Goal: Information Seeking & Learning: Learn about a topic

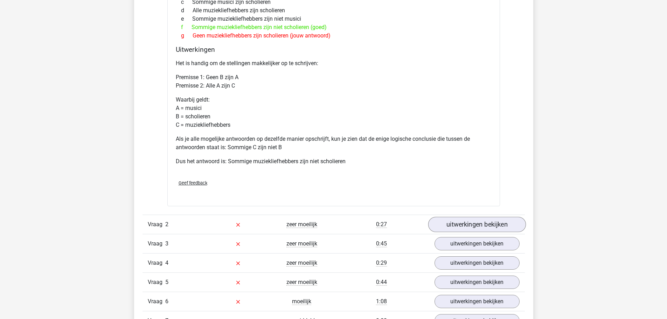
scroll to position [595, 0]
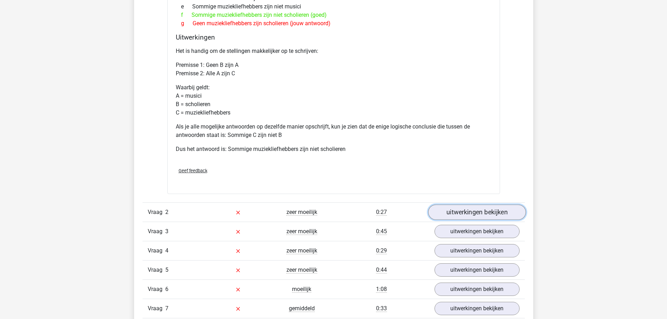
click at [469, 207] on link "uitwerkingen bekijken" at bounding box center [477, 211] width 98 height 15
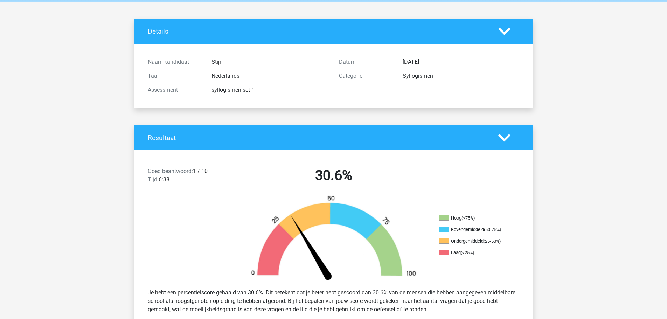
scroll to position [0, 0]
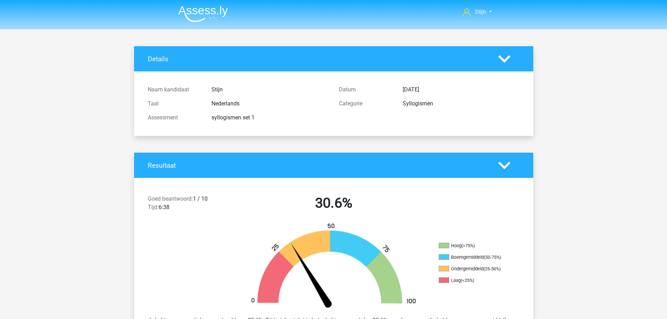
click at [201, 5] on li at bounding box center [200, 12] width 55 height 19
click at [205, 14] on img at bounding box center [203, 14] width 50 height 16
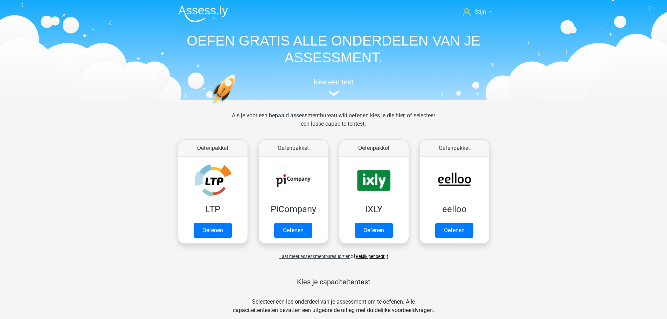
click at [318, 87] on div "kies een test" at bounding box center [334, 85] width 322 height 23
click at [328, 85] on h5 "kies een test" at bounding box center [334, 82] width 322 height 8
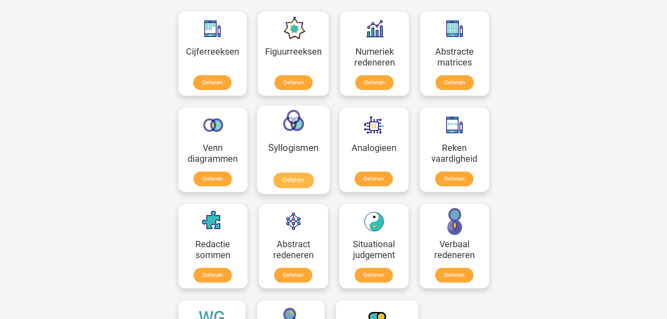
scroll to position [307, 0]
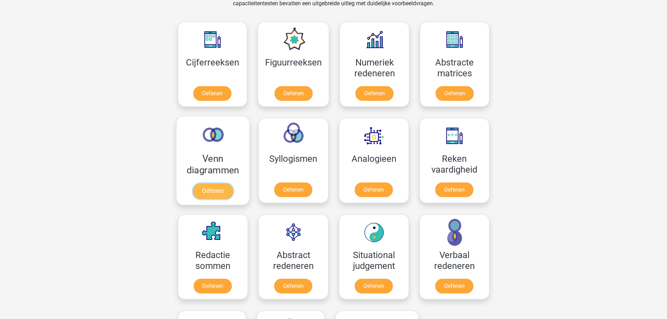
click at [232, 183] on link "Oefenen" at bounding box center [213, 190] width 40 height 15
click at [368, 183] on link "Oefenen" at bounding box center [374, 190] width 40 height 15
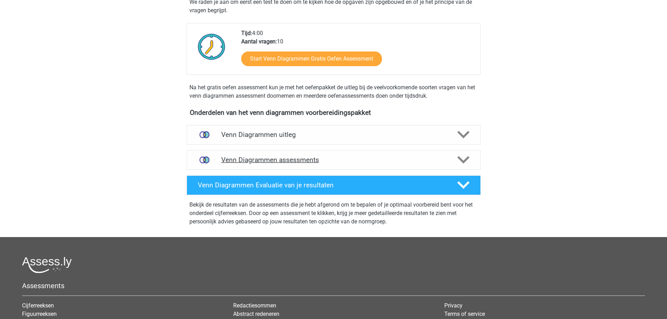
scroll to position [175, 0]
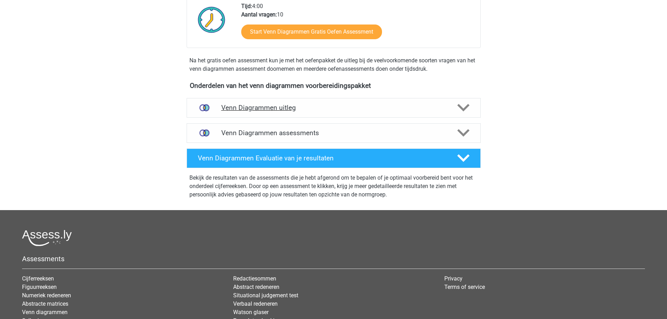
click at [332, 113] on div "Venn Diagrammen uitleg" at bounding box center [334, 108] width 294 height 20
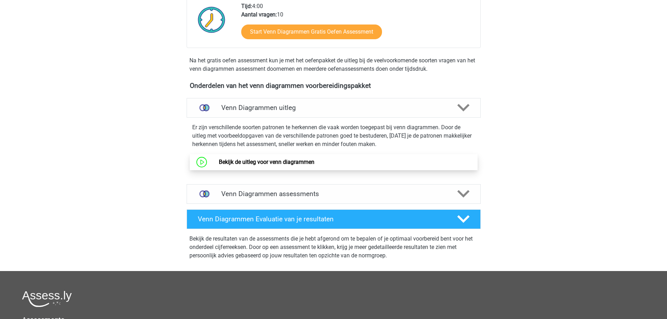
click at [299, 162] on link "Bekijk de uitleg voor venn diagrammen" at bounding box center [267, 162] width 96 height 7
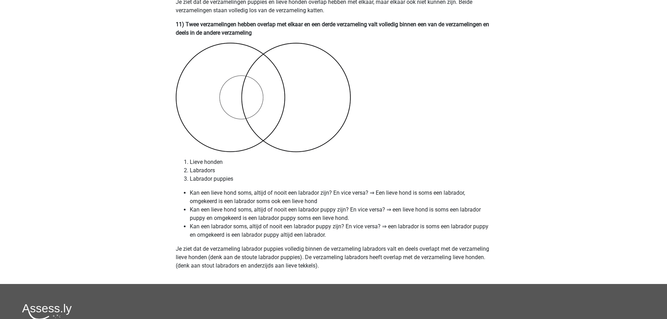
scroll to position [2830, 0]
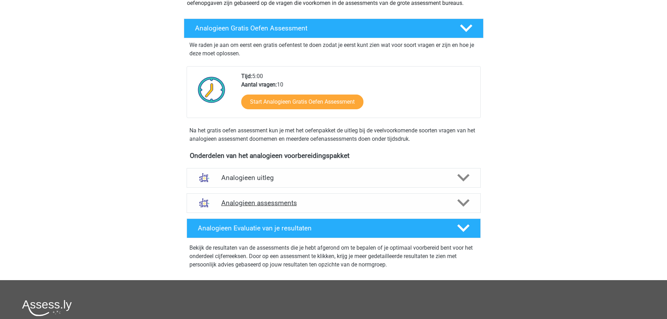
scroll to position [105, 0]
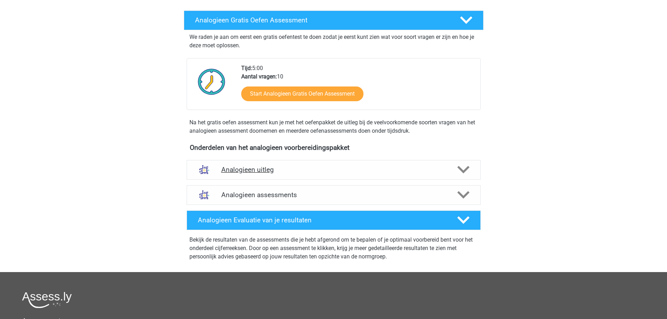
click at [374, 169] on h4 "Analogieen uitleg" at bounding box center [333, 170] width 225 height 8
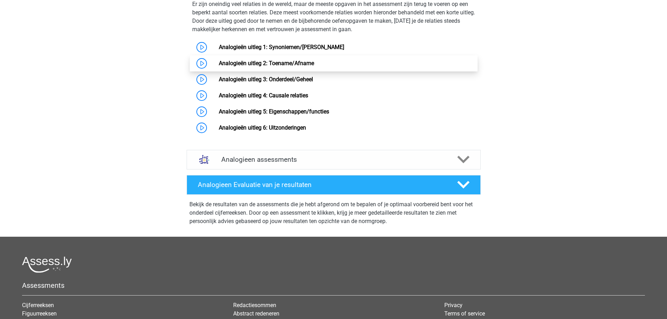
scroll to position [315, 0]
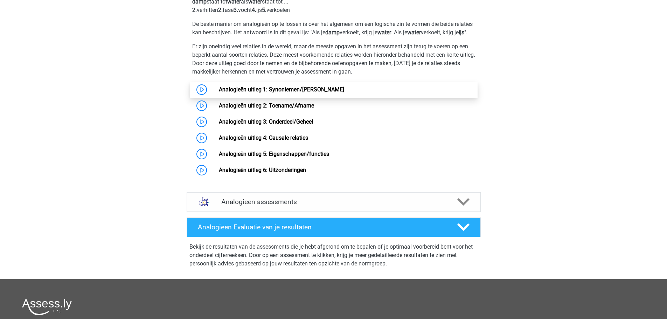
click at [295, 93] on link "Analogieën uitleg 1: Synoniemen/Antoniemen" at bounding box center [281, 89] width 125 height 7
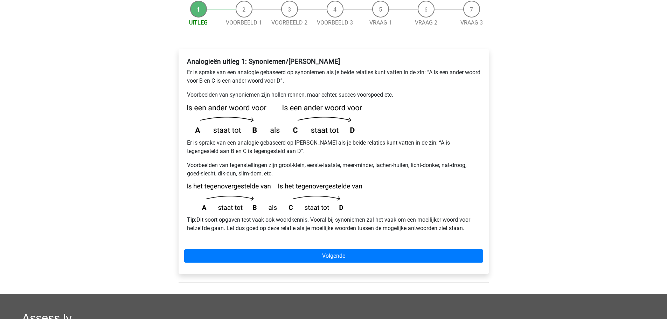
scroll to position [105, 0]
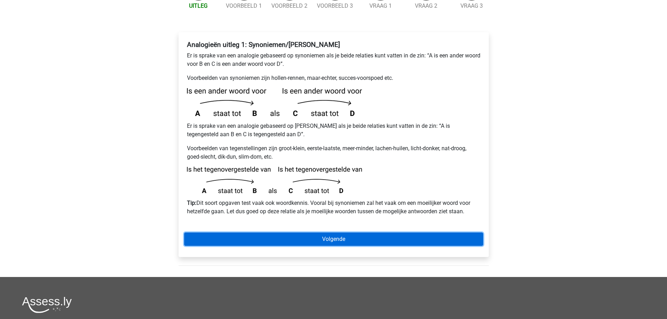
click at [377, 232] on link "Volgende" at bounding box center [333, 238] width 299 height 13
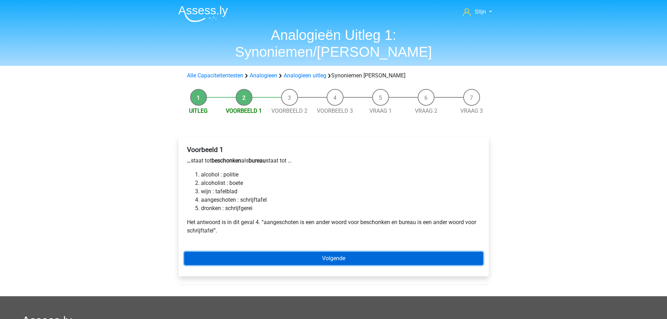
click at [308, 252] on link "Volgende" at bounding box center [333, 258] width 299 height 13
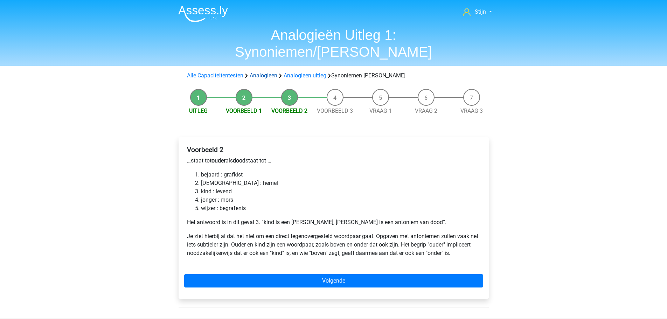
click at [259, 72] on link "Analogieen" at bounding box center [264, 75] width 28 height 7
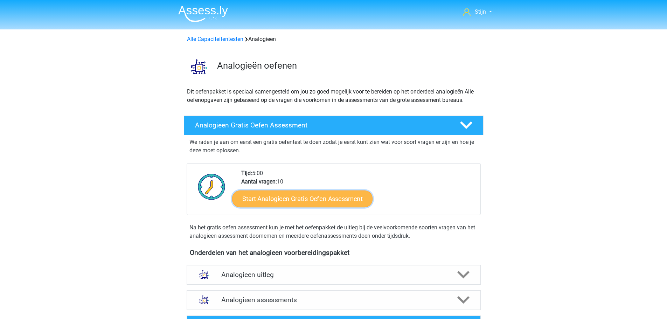
click at [315, 206] on link "Start Analogieen Gratis Oefen Assessment" at bounding box center [302, 198] width 140 height 17
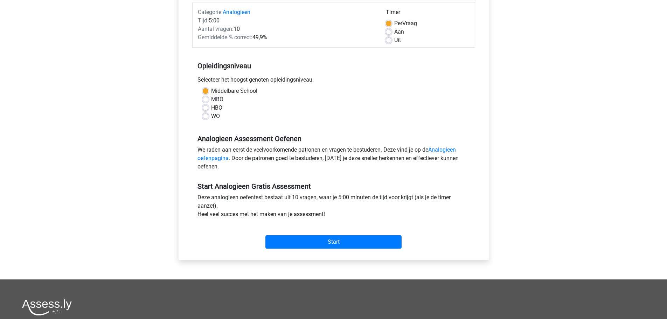
scroll to position [210, 0]
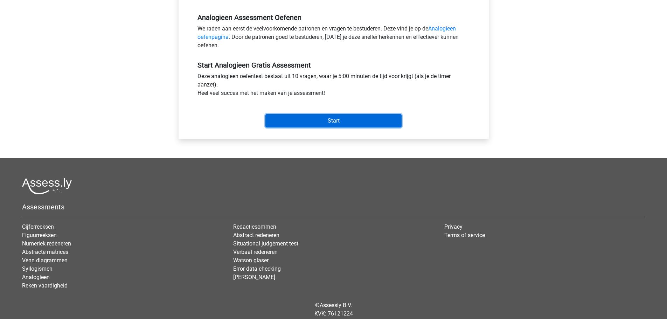
click at [379, 120] on input "Start" at bounding box center [333, 120] width 136 height 13
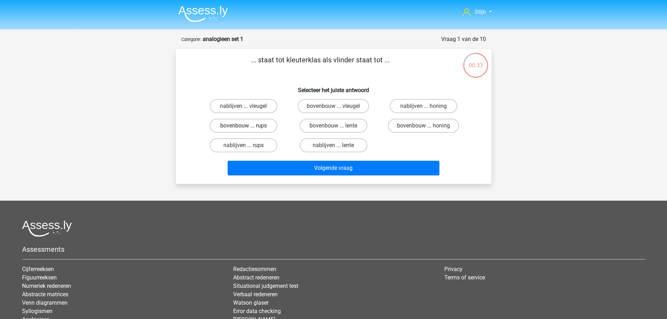
click at [262, 127] on label "bovenbouw ... rups" at bounding box center [244, 126] width 68 height 14
click at [248, 127] on input "bovenbouw ... rups" at bounding box center [245, 128] width 5 height 5
radio input "true"
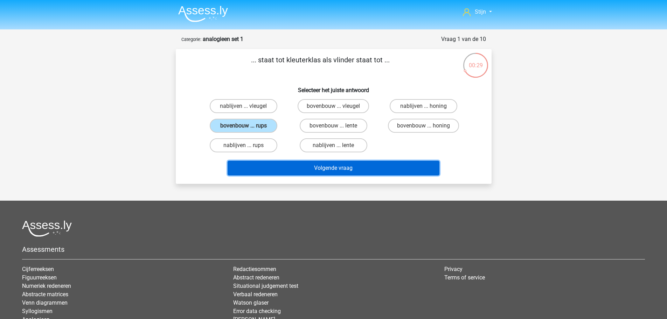
click at [278, 166] on button "Volgende vraag" at bounding box center [334, 168] width 212 height 15
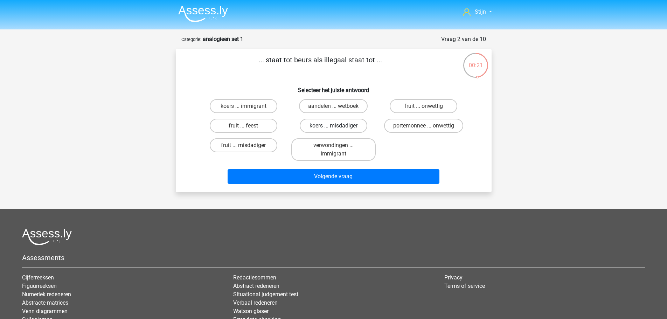
click at [325, 126] on label "koers ... misdadiger" at bounding box center [334, 126] width 68 height 14
click at [333, 126] on input "koers ... misdadiger" at bounding box center [335, 128] width 5 height 5
radio input "true"
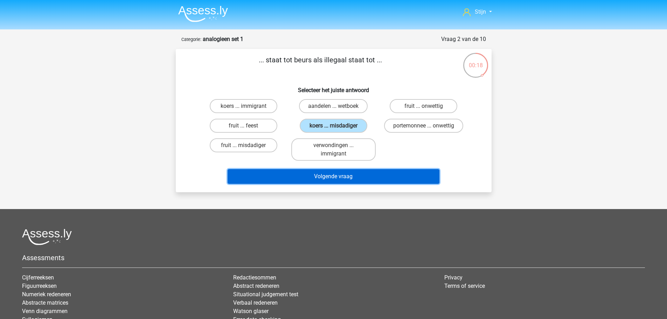
click at [344, 180] on button "Volgende vraag" at bounding box center [334, 176] width 212 height 15
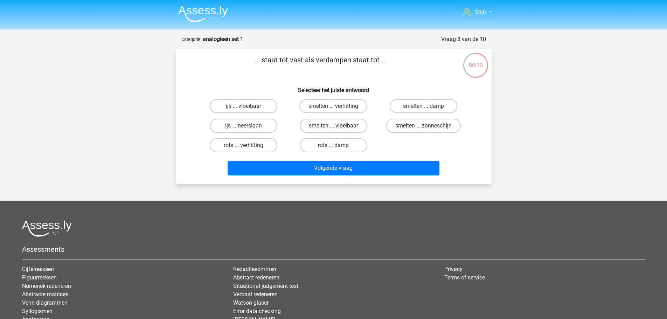
click at [347, 128] on label "smelten ... vloeibaar" at bounding box center [334, 126] width 68 height 14
click at [338, 128] on input "smelten ... vloeibaar" at bounding box center [335, 128] width 5 height 5
radio input "true"
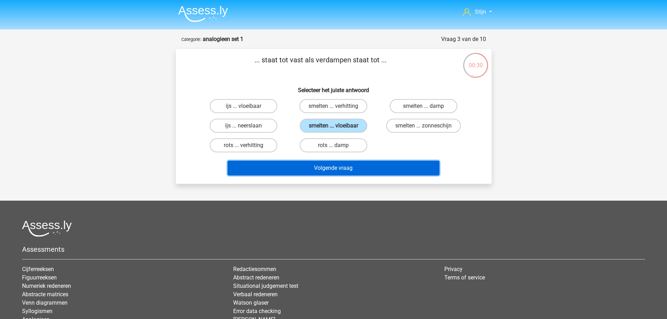
click at [334, 171] on button "Volgende vraag" at bounding box center [334, 168] width 212 height 15
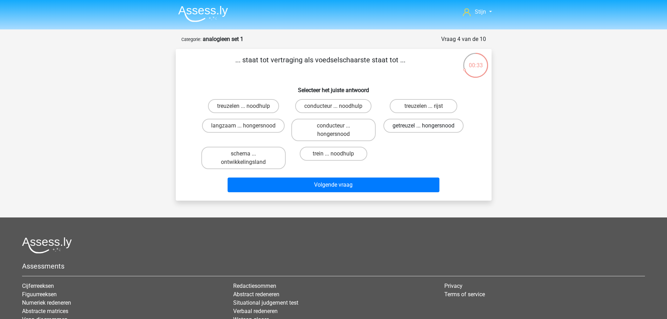
click at [457, 128] on label "getreuzel ... hongersnood" at bounding box center [423, 126] width 80 height 14
click at [428, 128] on input "getreuzel ... hongersnood" at bounding box center [426, 128] width 5 height 5
radio input "true"
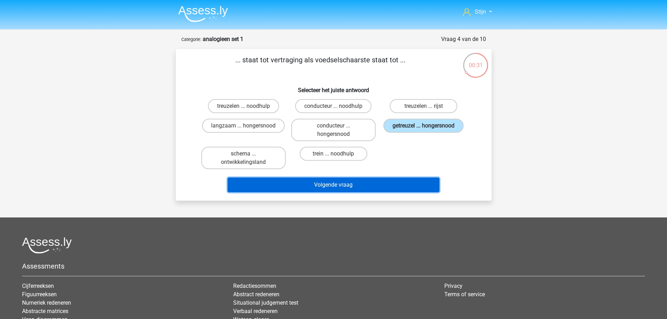
click at [377, 184] on button "Volgende vraag" at bounding box center [334, 184] width 212 height 15
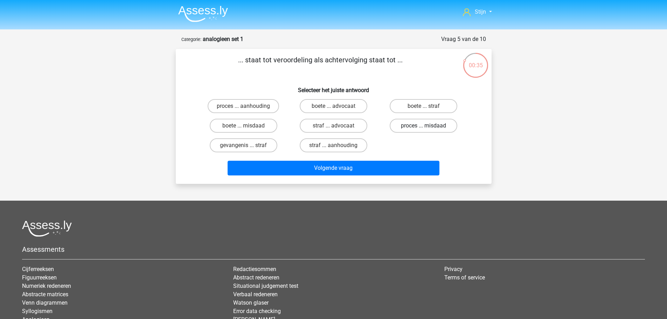
click at [410, 130] on label "proces ... misdaad" at bounding box center [424, 126] width 68 height 14
click at [424, 130] on input "proces ... misdaad" at bounding box center [426, 128] width 5 height 5
radio input "true"
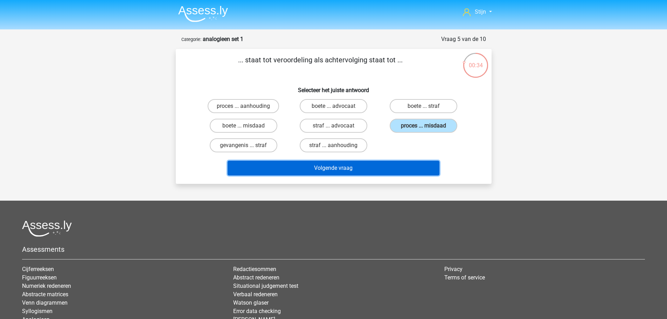
click at [380, 162] on button "Volgende vraag" at bounding box center [334, 168] width 212 height 15
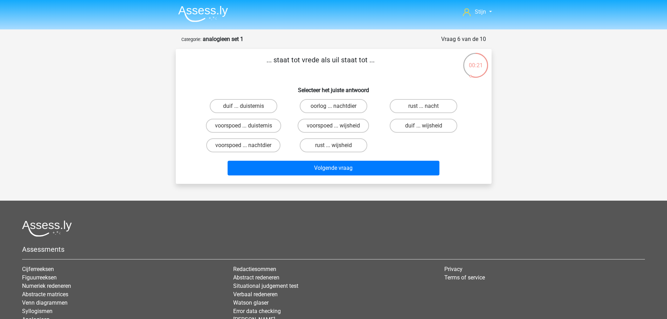
click at [334, 146] on input "rust ... wijsheid" at bounding box center [335, 147] width 5 height 5
radio input "true"
click at [418, 130] on label "duif ... wijsheid" at bounding box center [424, 126] width 68 height 14
click at [424, 130] on input "duif ... wijsheid" at bounding box center [426, 128] width 5 height 5
radio input "true"
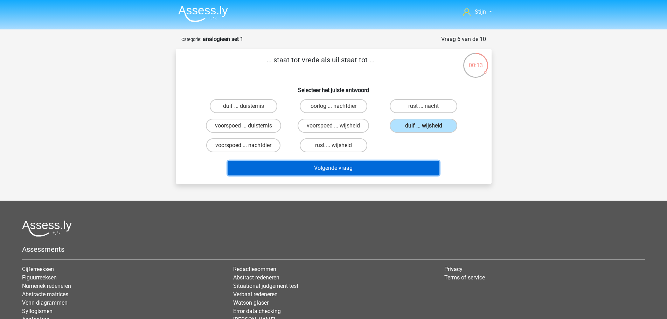
click at [399, 161] on button "Volgende vraag" at bounding box center [334, 168] width 212 height 15
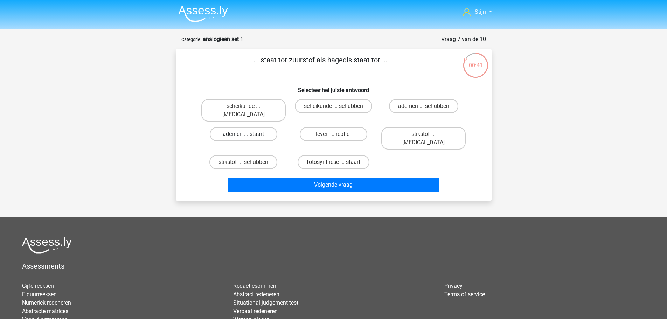
click at [270, 128] on label "ademen ... staart" at bounding box center [244, 134] width 68 height 14
click at [248, 134] on input "ademen ... staart" at bounding box center [245, 136] width 5 height 5
radio input "true"
click at [353, 155] on label "fotosynthese ... staart" at bounding box center [334, 162] width 72 height 14
click at [338, 162] on input "fotosynthese ... staart" at bounding box center [335, 164] width 5 height 5
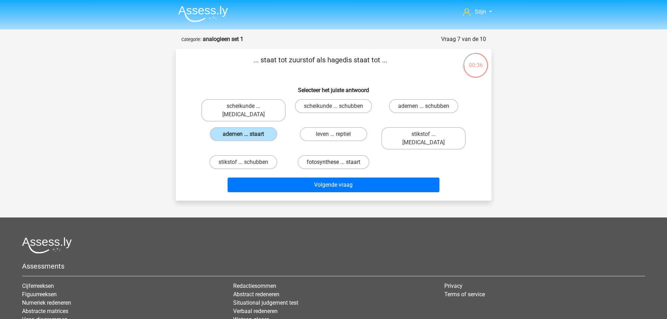
radio input "true"
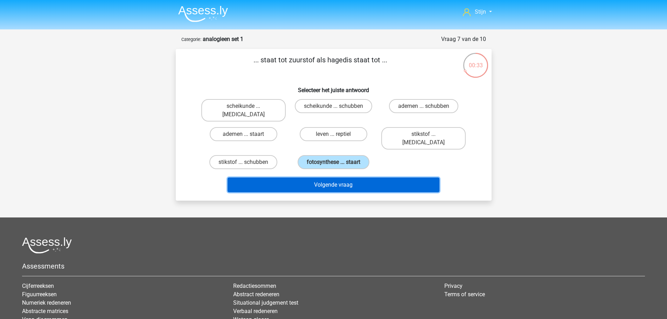
click at [354, 177] on button "Volgende vraag" at bounding box center [334, 184] width 212 height 15
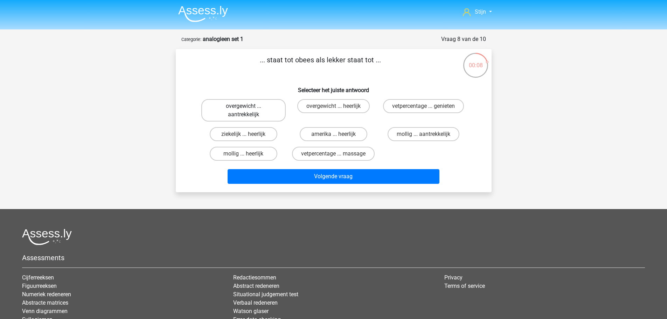
click at [251, 114] on label "overgewicht ... aantrekkelijk" at bounding box center [243, 110] width 84 height 22
click at [248, 111] on input "overgewicht ... aantrekkelijk" at bounding box center [245, 108] width 5 height 5
radio input "true"
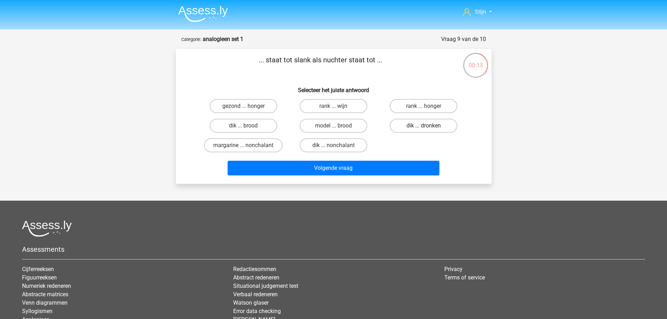
click at [404, 130] on label "dik ... dronken" at bounding box center [424, 126] width 68 height 14
click at [424, 130] on input "dik ... dronken" at bounding box center [426, 128] width 5 height 5
radio input "true"
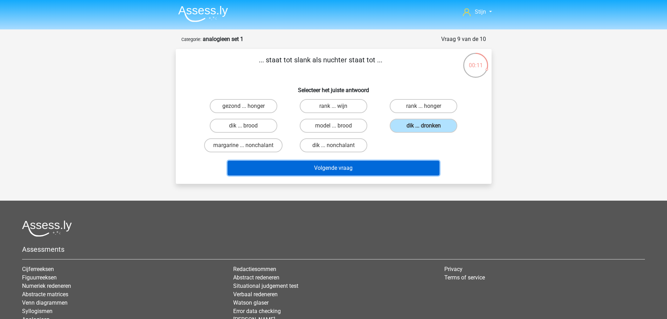
click at [389, 167] on button "Volgende vraag" at bounding box center [334, 168] width 212 height 15
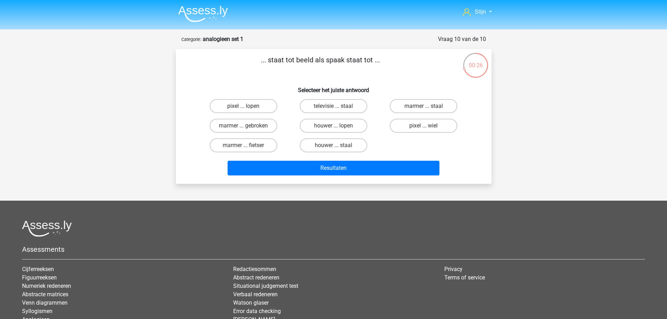
click at [336, 109] on input "televisie ... staal" at bounding box center [335, 108] width 5 height 5
radio input "true"
click at [283, 160] on div "Resultaten" at bounding box center [333, 166] width 293 height 23
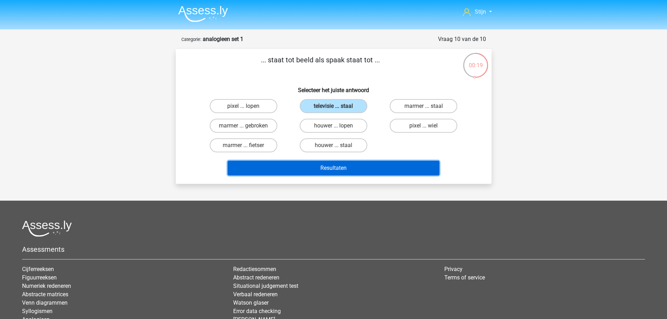
click at [286, 164] on button "Resultaten" at bounding box center [334, 168] width 212 height 15
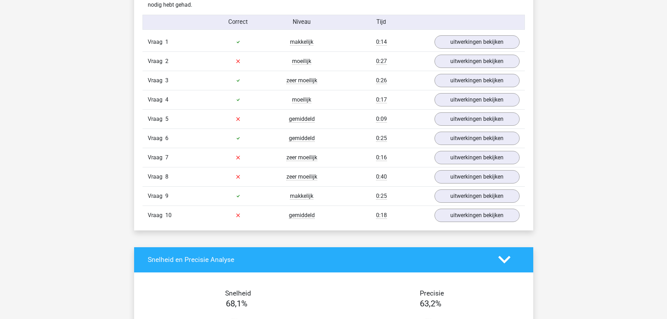
scroll to position [420, 0]
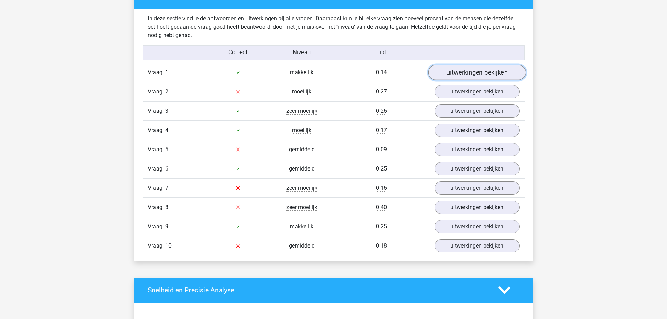
click at [499, 73] on link "uitwerkingen bekijken" at bounding box center [477, 72] width 98 height 15
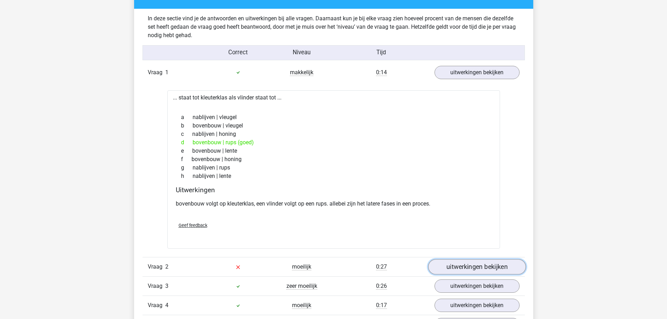
click at [440, 271] on link "uitwerkingen bekijken" at bounding box center [477, 266] width 98 height 15
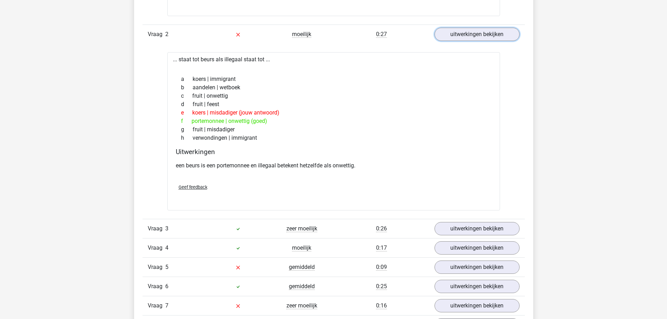
scroll to position [665, 0]
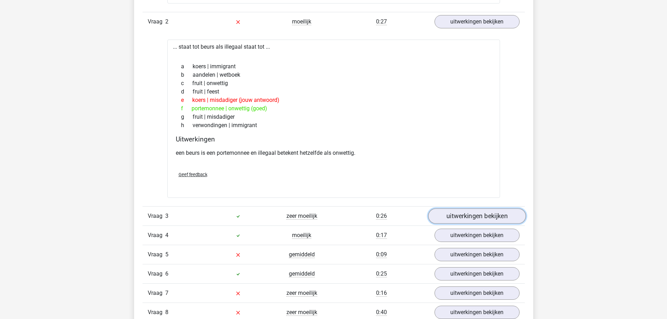
click at [466, 210] on link "uitwerkingen bekijken" at bounding box center [477, 215] width 98 height 15
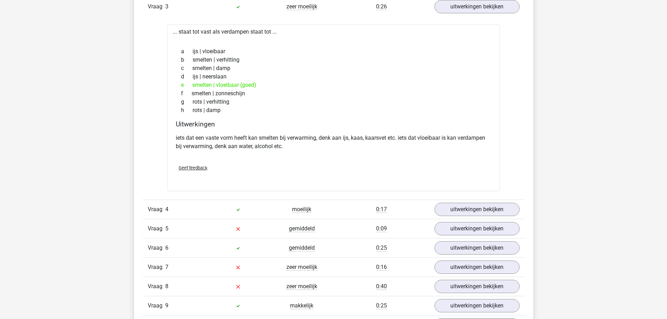
scroll to position [875, 0]
click at [452, 214] on link "uitwerkingen bekijken" at bounding box center [477, 208] width 98 height 15
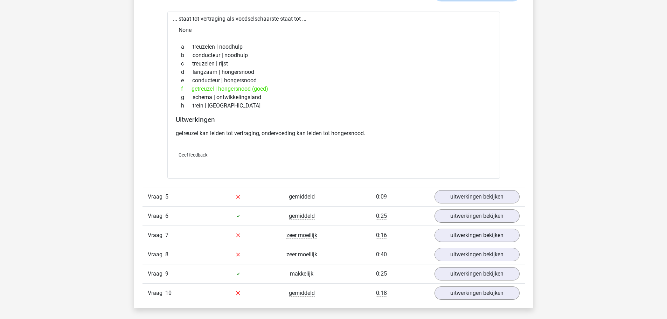
scroll to position [1120, 0]
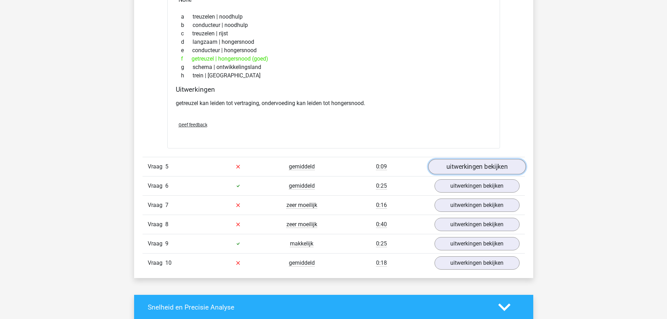
click at [489, 168] on link "uitwerkingen bekijken" at bounding box center [477, 166] width 98 height 15
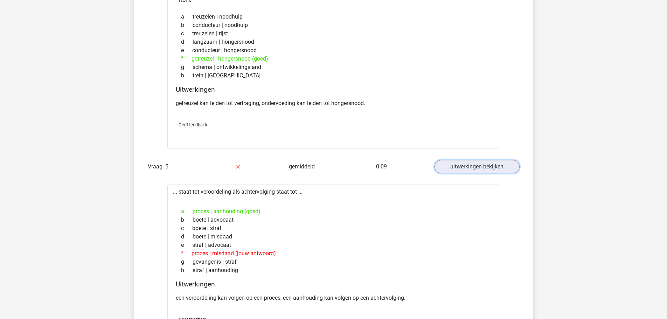
scroll to position [1155, 0]
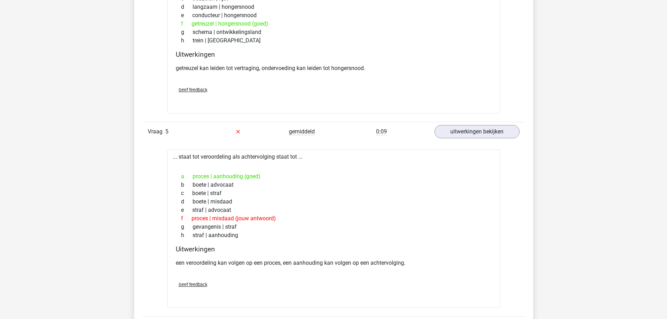
click at [285, 175] on div "a proces | aanhouding (goed)" at bounding box center [334, 176] width 316 height 8
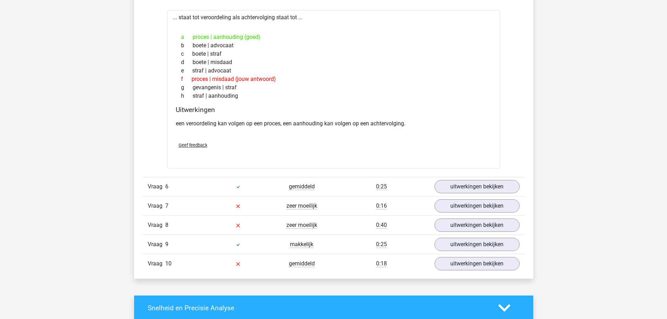
scroll to position [1295, 0]
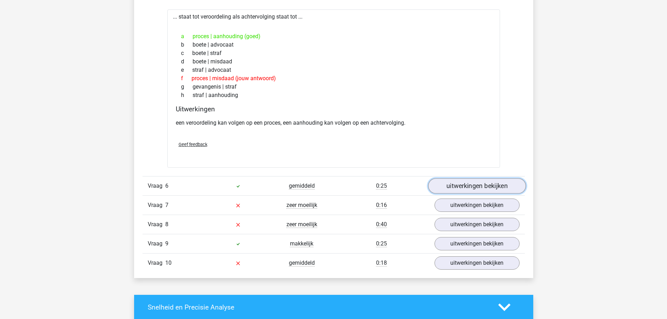
click at [498, 188] on link "uitwerkingen bekijken" at bounding box center [477, 185] width 98 height 15
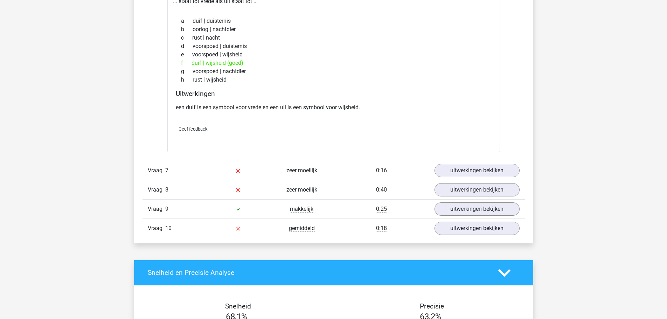
scroll to position [1505, 0]
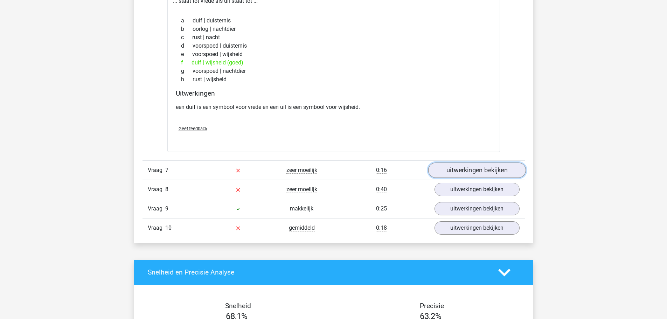
click at [475, 176] on link "uitwerkingen bekijken" at bounding box center [477, 169] width 98 height 15
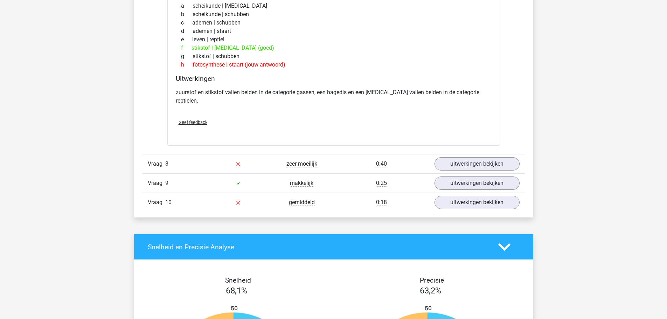
scroll to position [1715, 0]
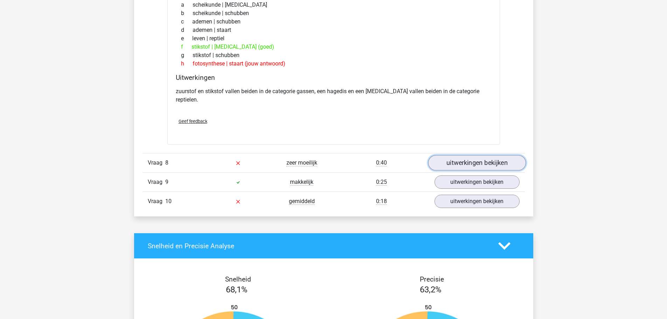
click at [482, 158] on link "uitwerkingen bekijken" at bounding box center [477, 162] width 98 height 15
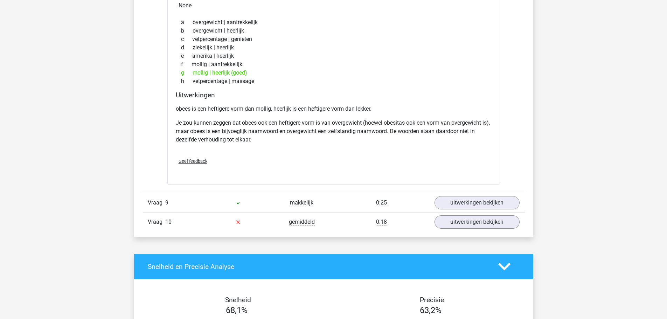
scroll to position [1960, 0]
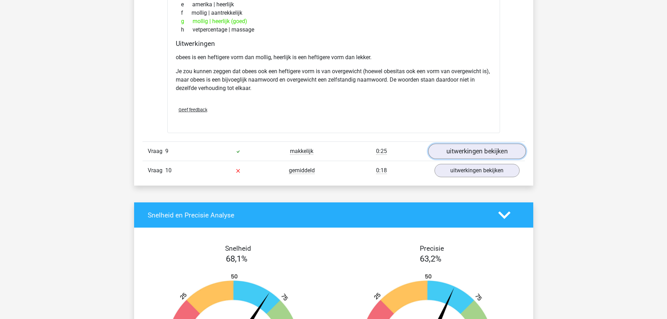
click at [475, 144] on link "uitwerkingen bekijken" at bounding box center [477, 151] width 98 height 15
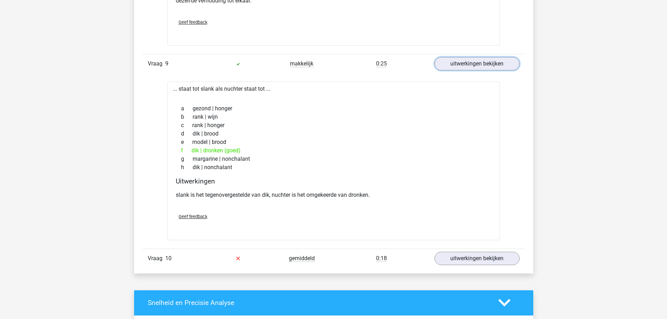
scroll to position [2065, 0]
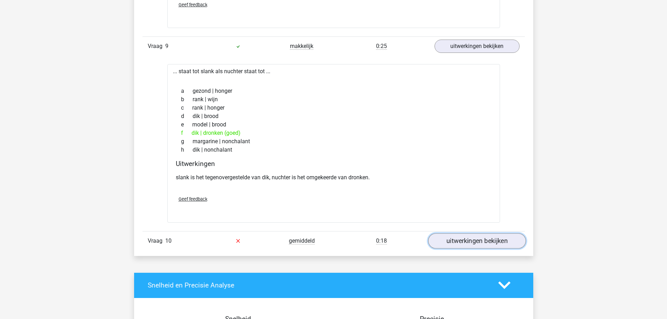
click at [451, 233] on link "uitwerkingen bekijken" at bounding box center [477, 240] width 98 height 15
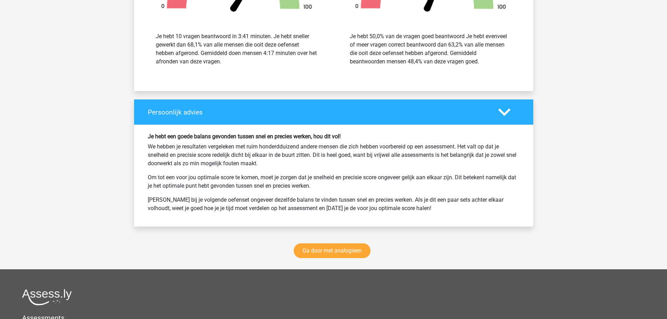
scroll to position [2695, 0]
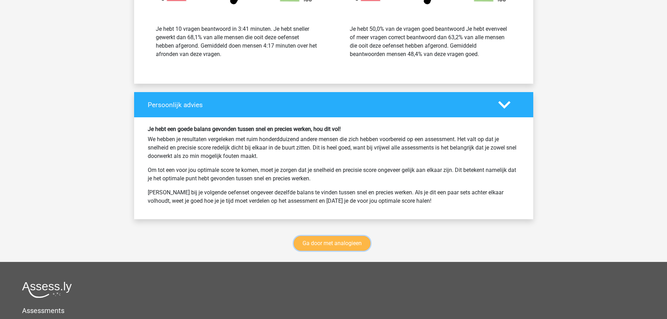
click at [351, 236] on link "Ga door met analogieen" at bounding box center [332, 243] width 77 height 15
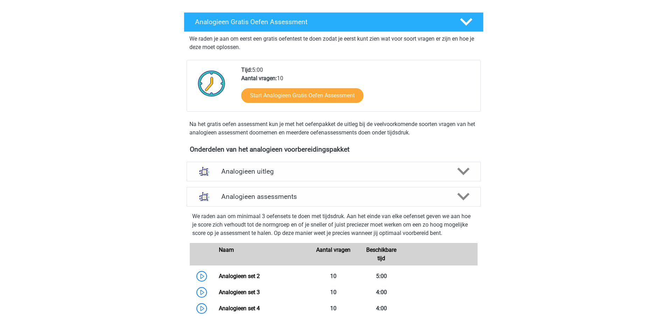
scroll to position [105, 0]
